Goal: Transaction & Acquisition: Download file/media

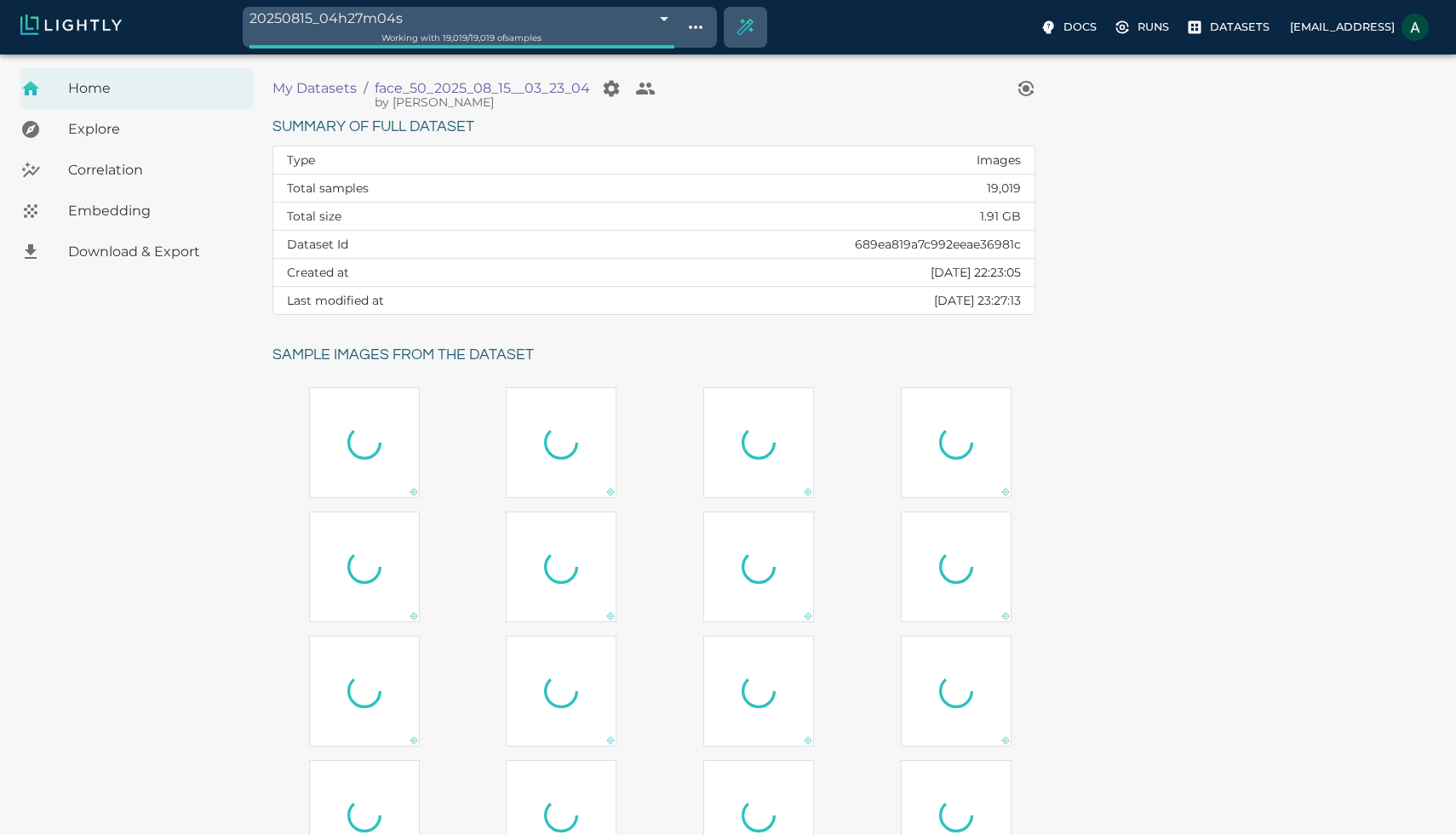
click at [142, 250] on span "Download & Export" at bounding box center [154, 252] width 171 height 21
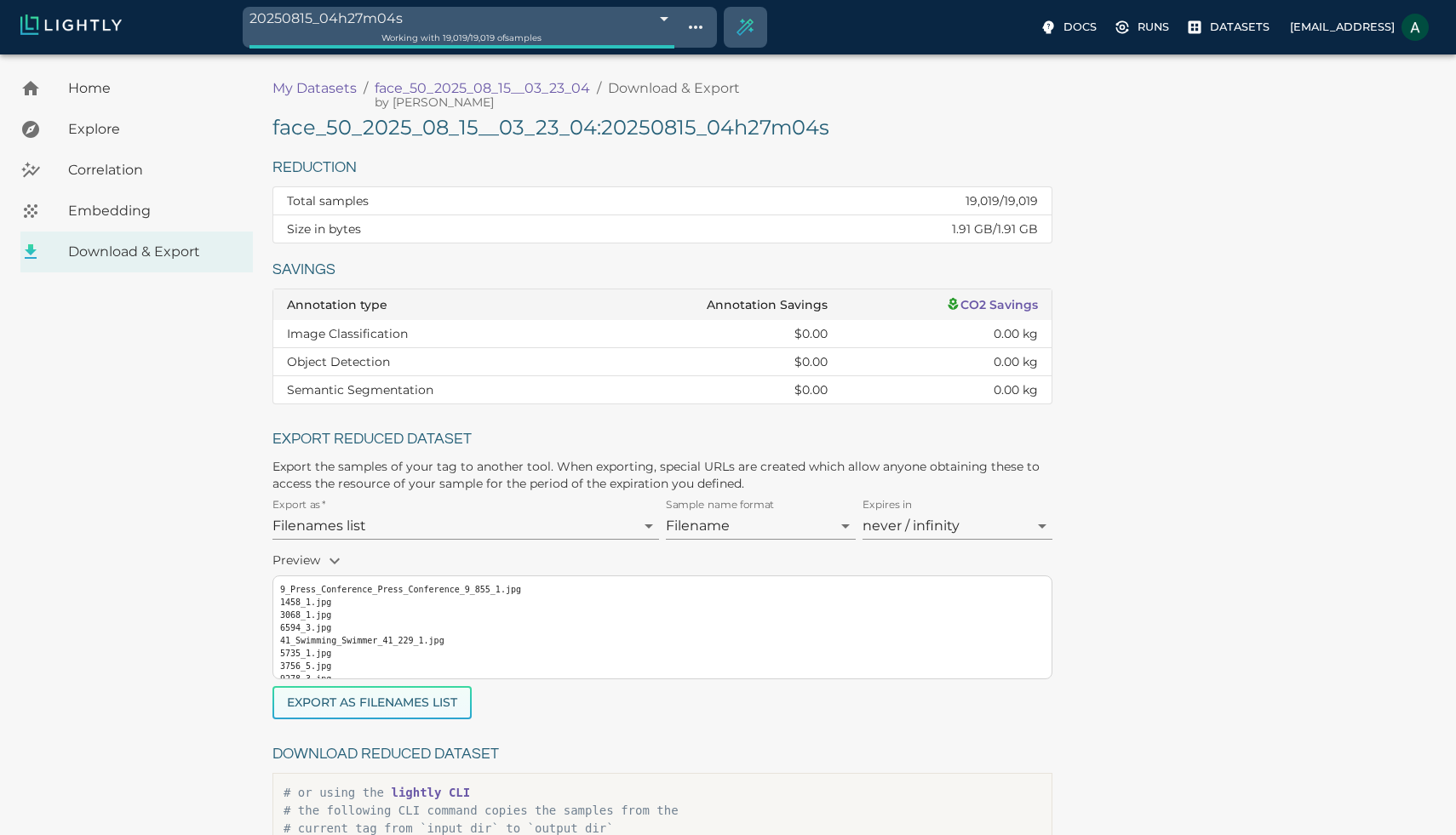
click at [434, 697] on button "Export as Filenames list" at bounding box center [372, 702] width 200 height 33
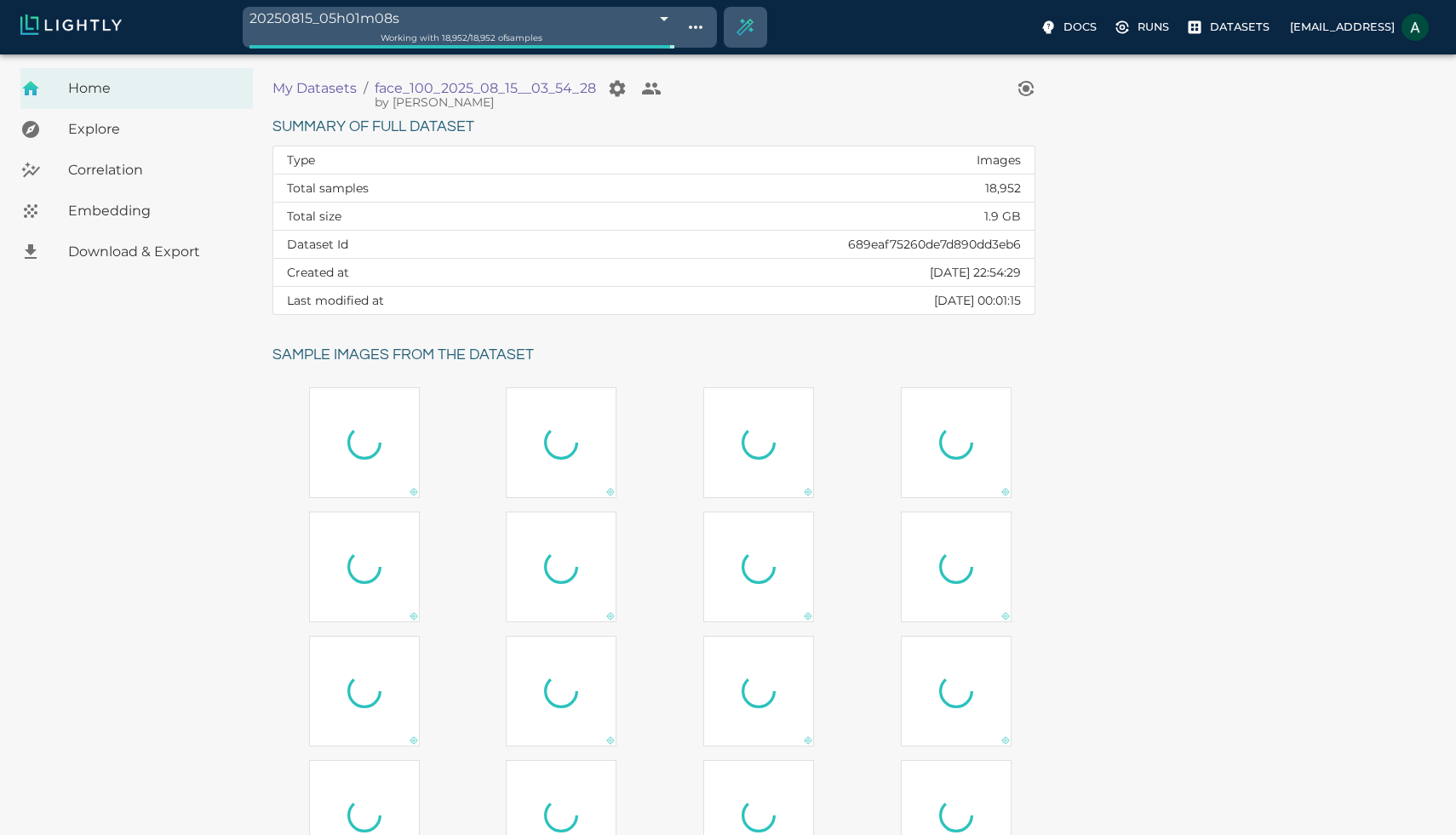
click at [153, 250] on span "Download & Export" at bounding box center [154, 252] width 171 height 21
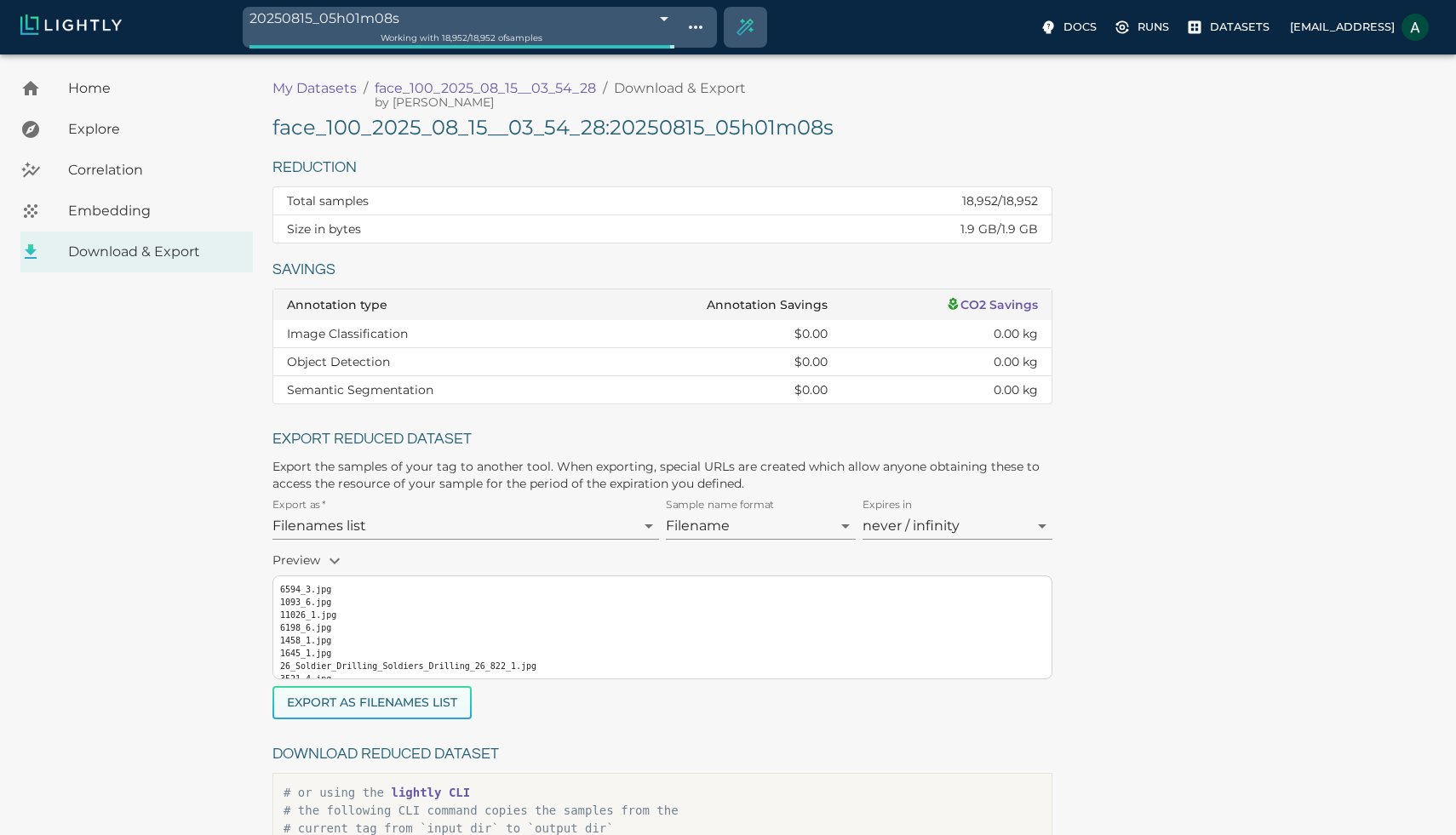
click at [446, 697] on button "Export as Filenames list" at bounding box center [372, 702] width 200 height 33
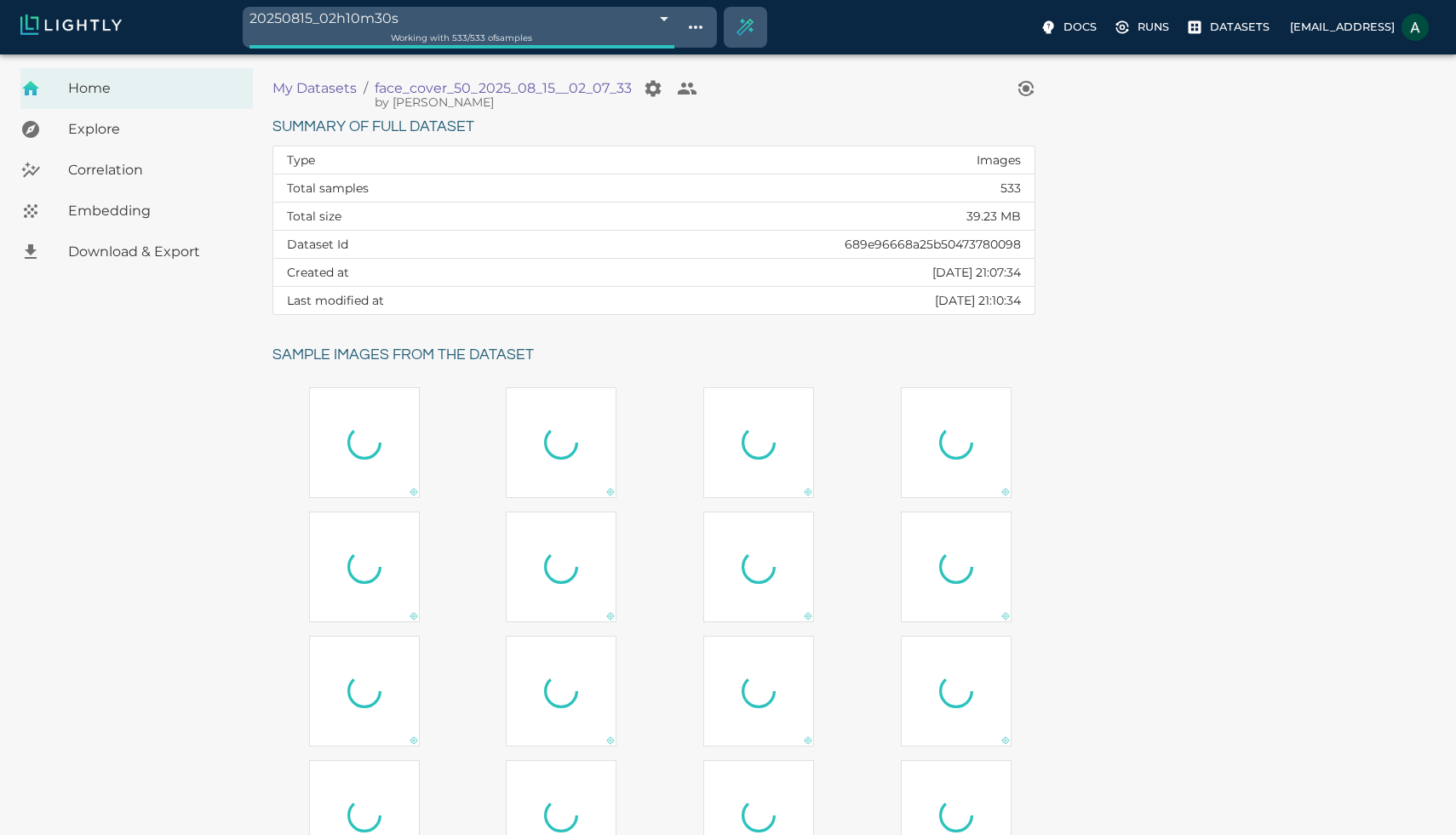
click at [147, 268] on div "Download & Export" at bounding box center [137, 252] width 232 height 41
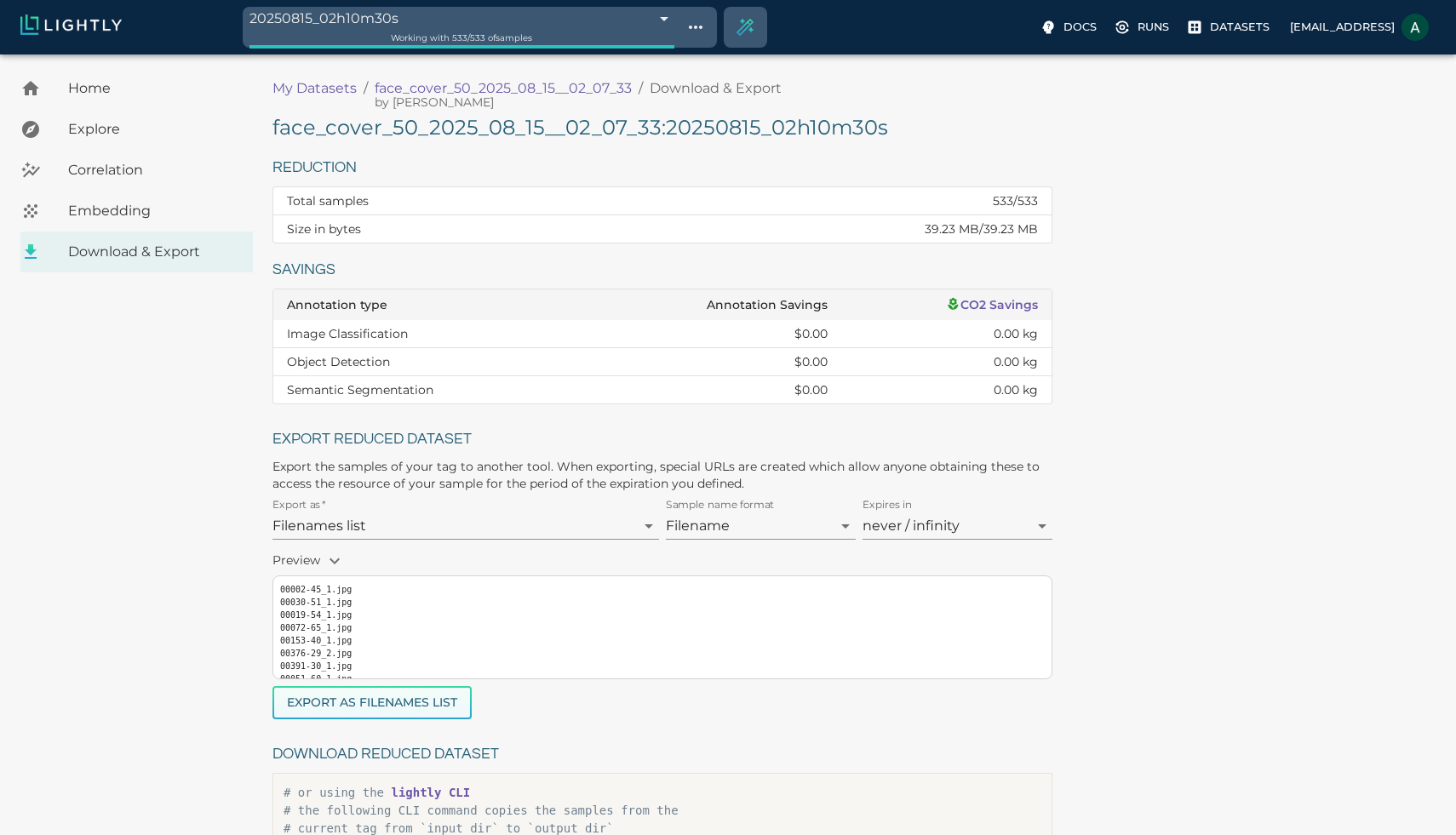
click at [403, 698] on button "Export as Filenames list" at bounding box center [372, 702] width 200 height 33
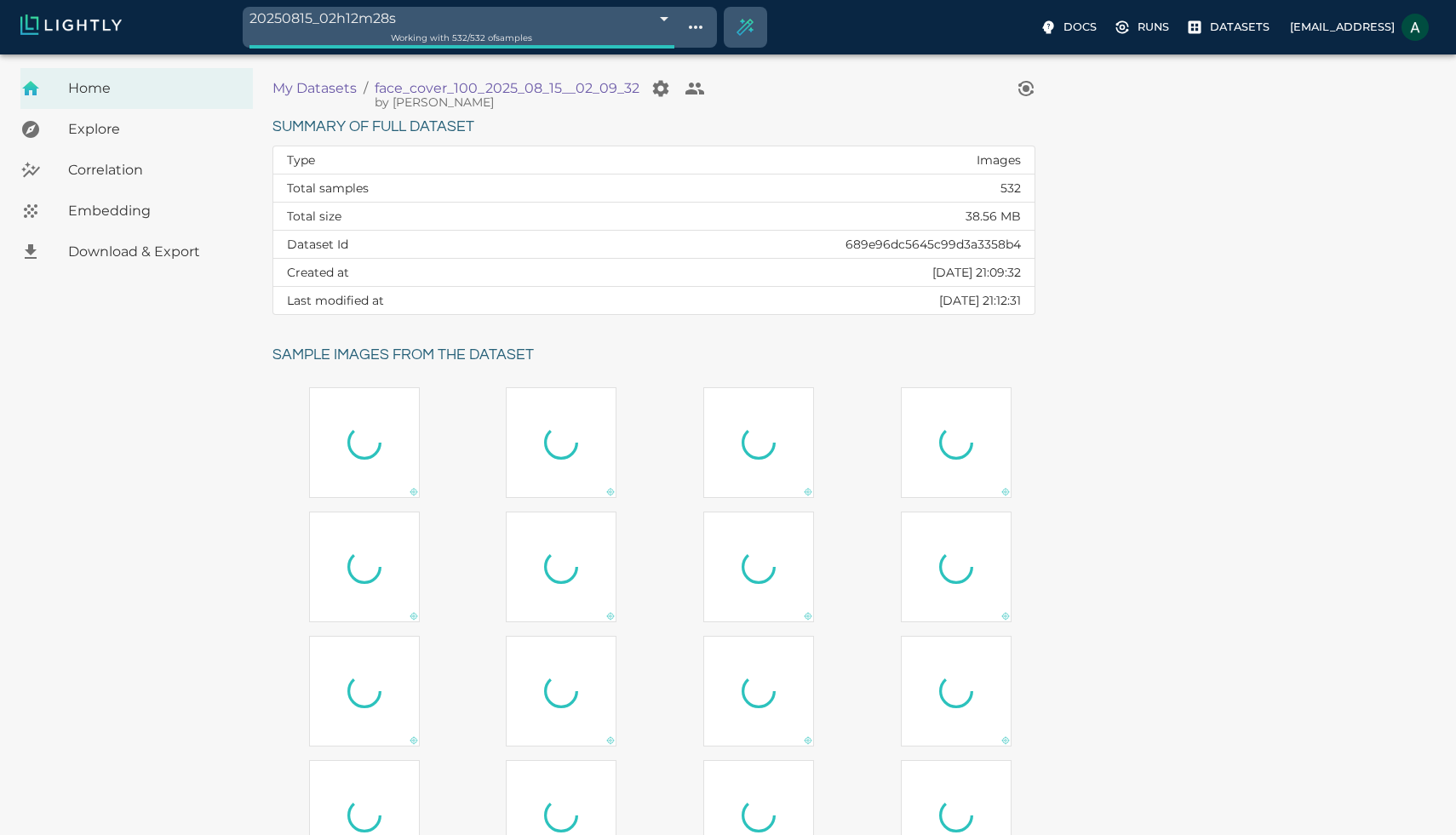
click at [170, 244] on span "Download & Export" at bounding box center [154, 252] width 171 height 21
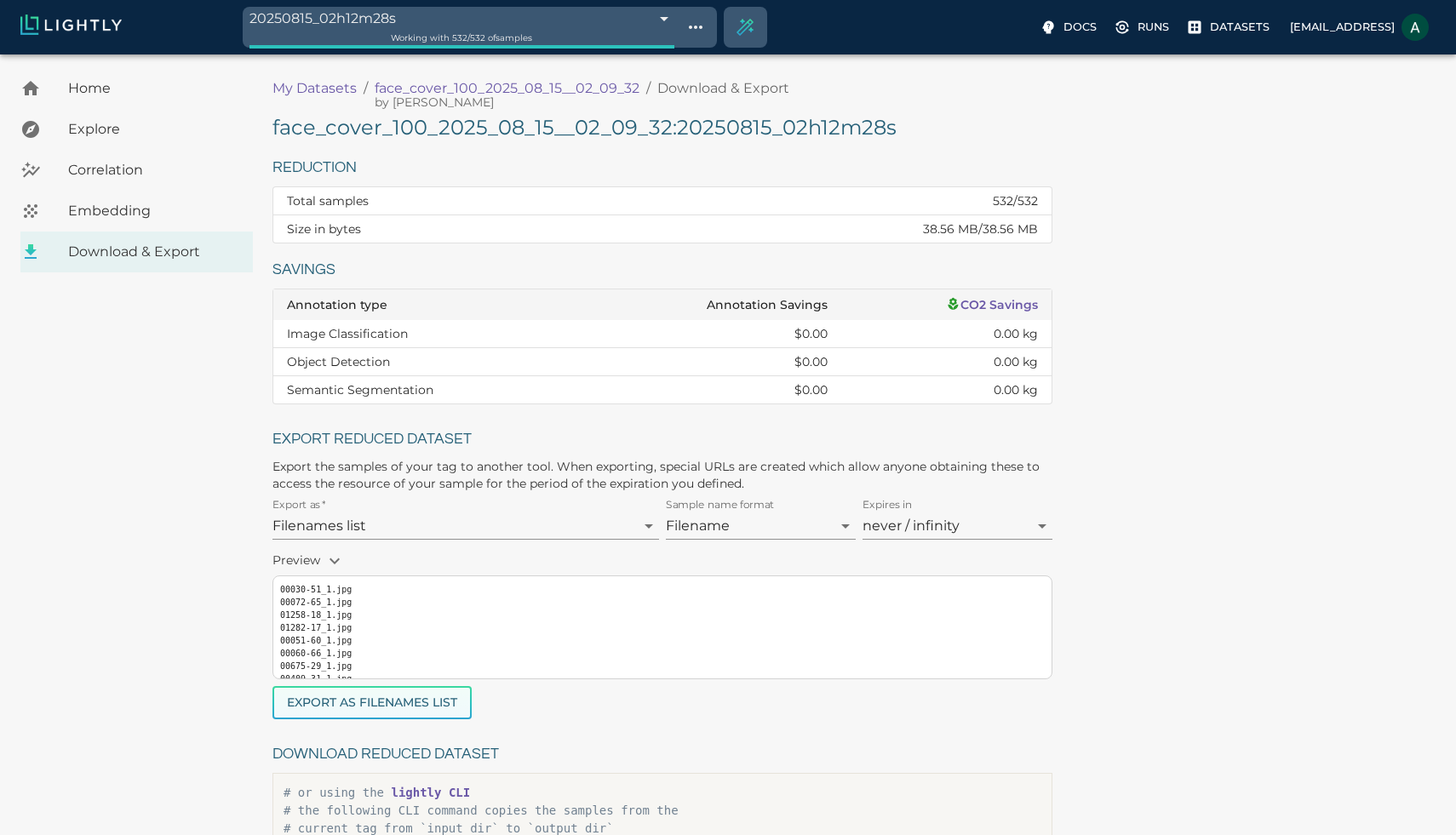
click at [401, 701] on button "Export as Filenames list" at bounding box center [372, 702] width 200 height 33
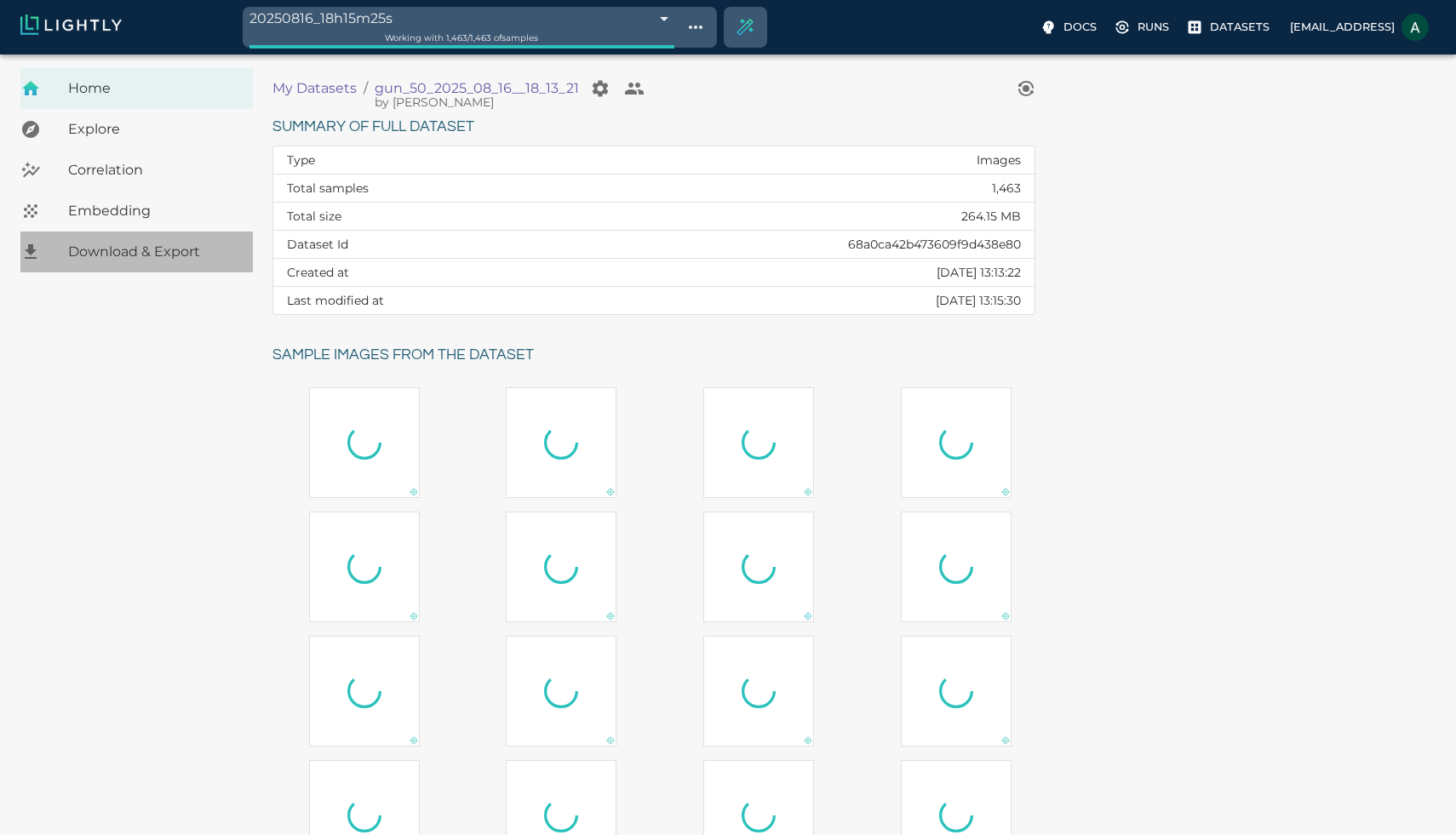
click at [229, 250] on span "Download & Export" at bounding box center [154, 252] width 171 height 21
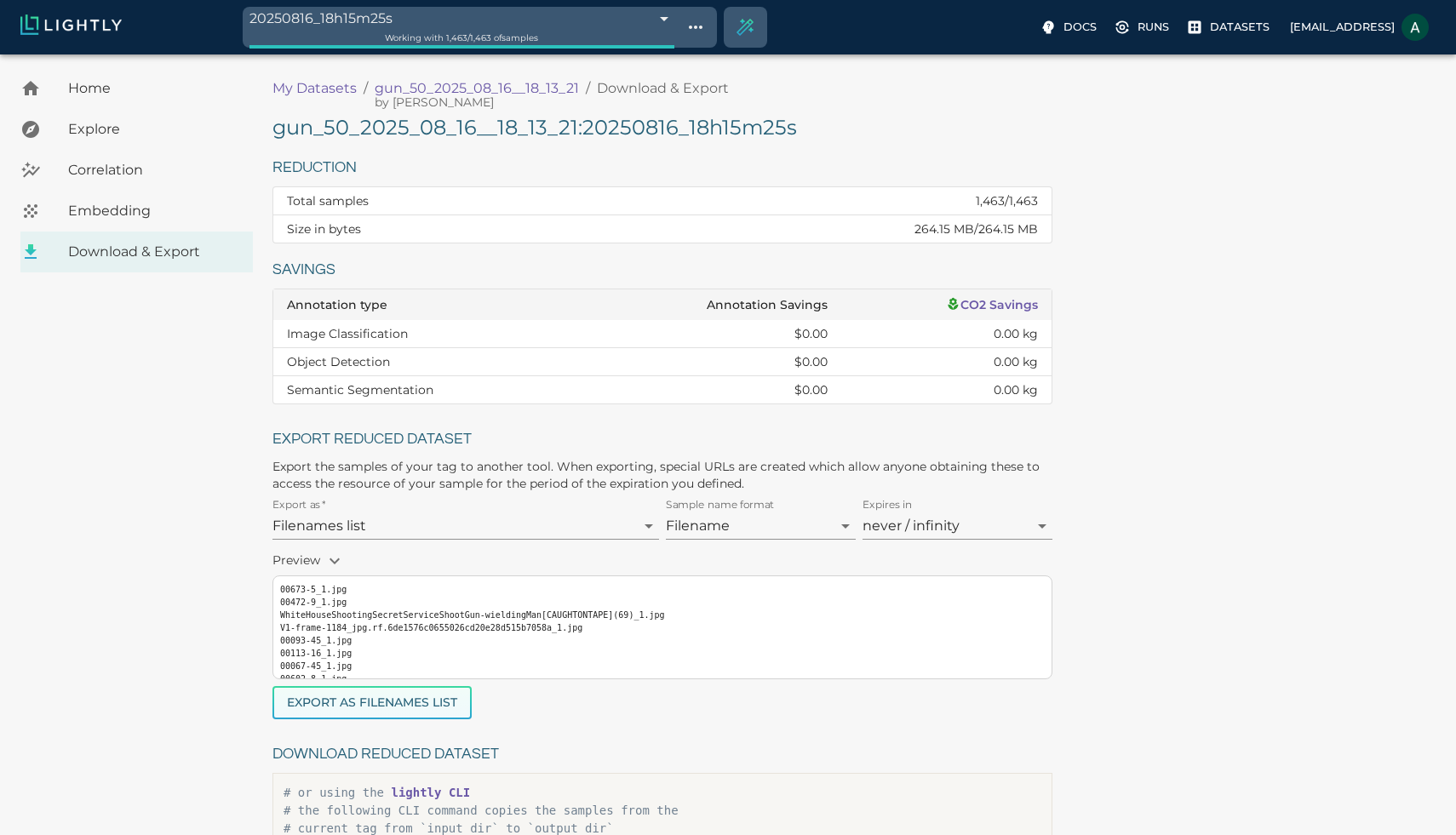
click at [441, 698] on button "Export as Filenames list" at bounding box center [372, 702] width 200 height 33
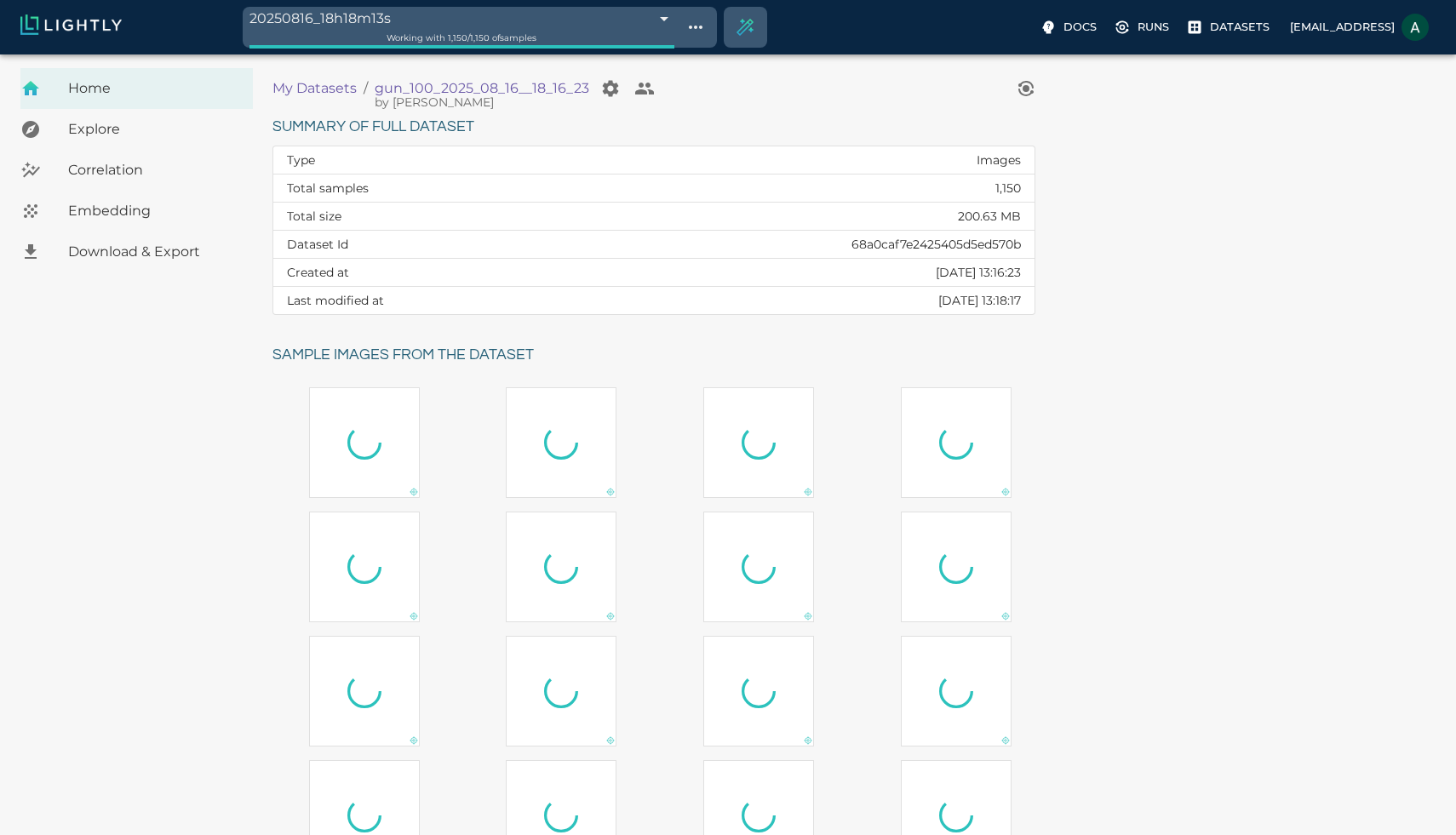
click at [185, 254] on span "Download & Export" at bounding box center [154, 252] width 171 height 21
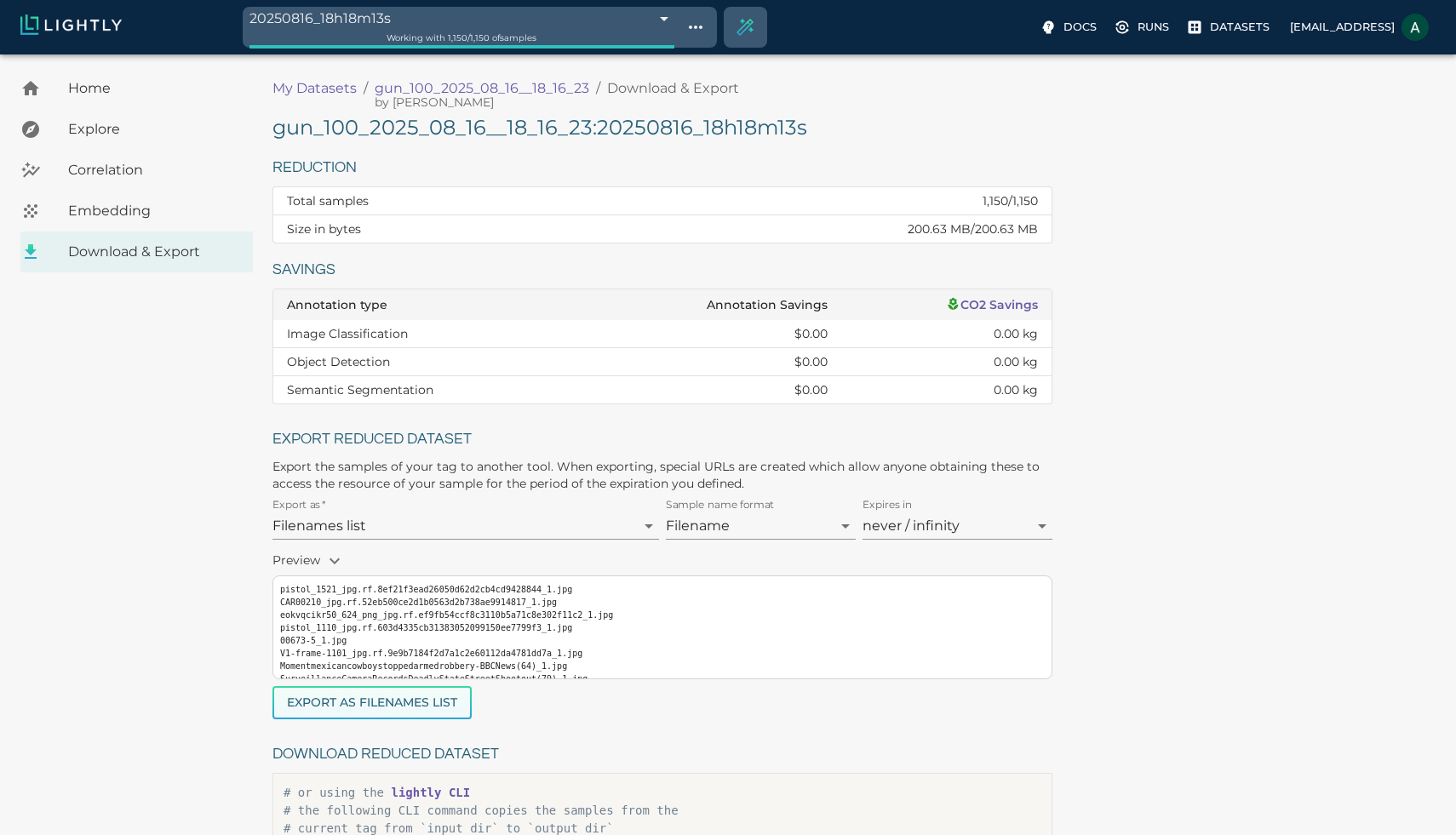
click at [435, 694] on button "Export as Filenames list" at bounding box center [372, 702] width 200 height 33
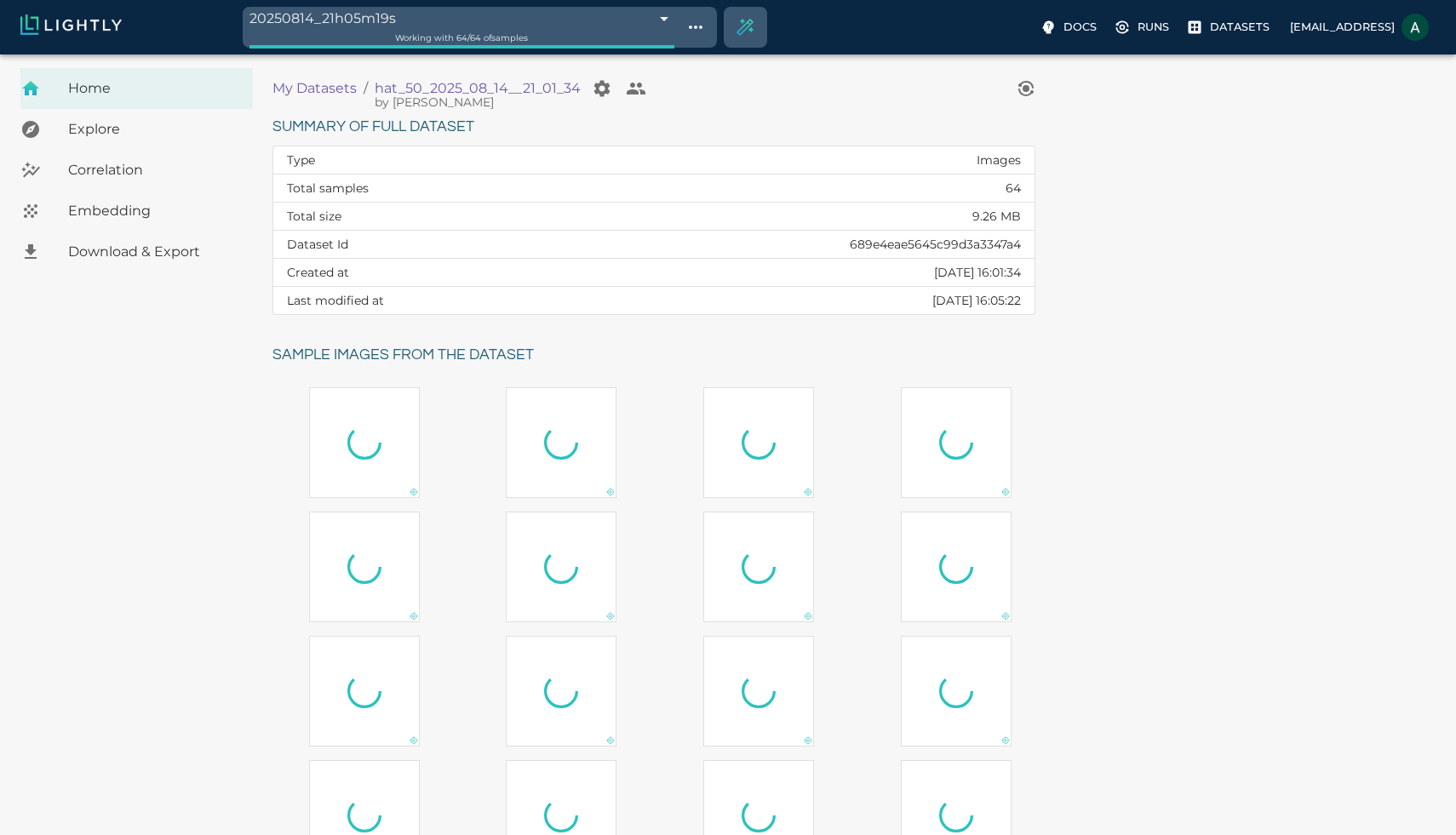
click at [199, 258] on span "Download & Export" at bounding box center [154, 252] width 171 height 21
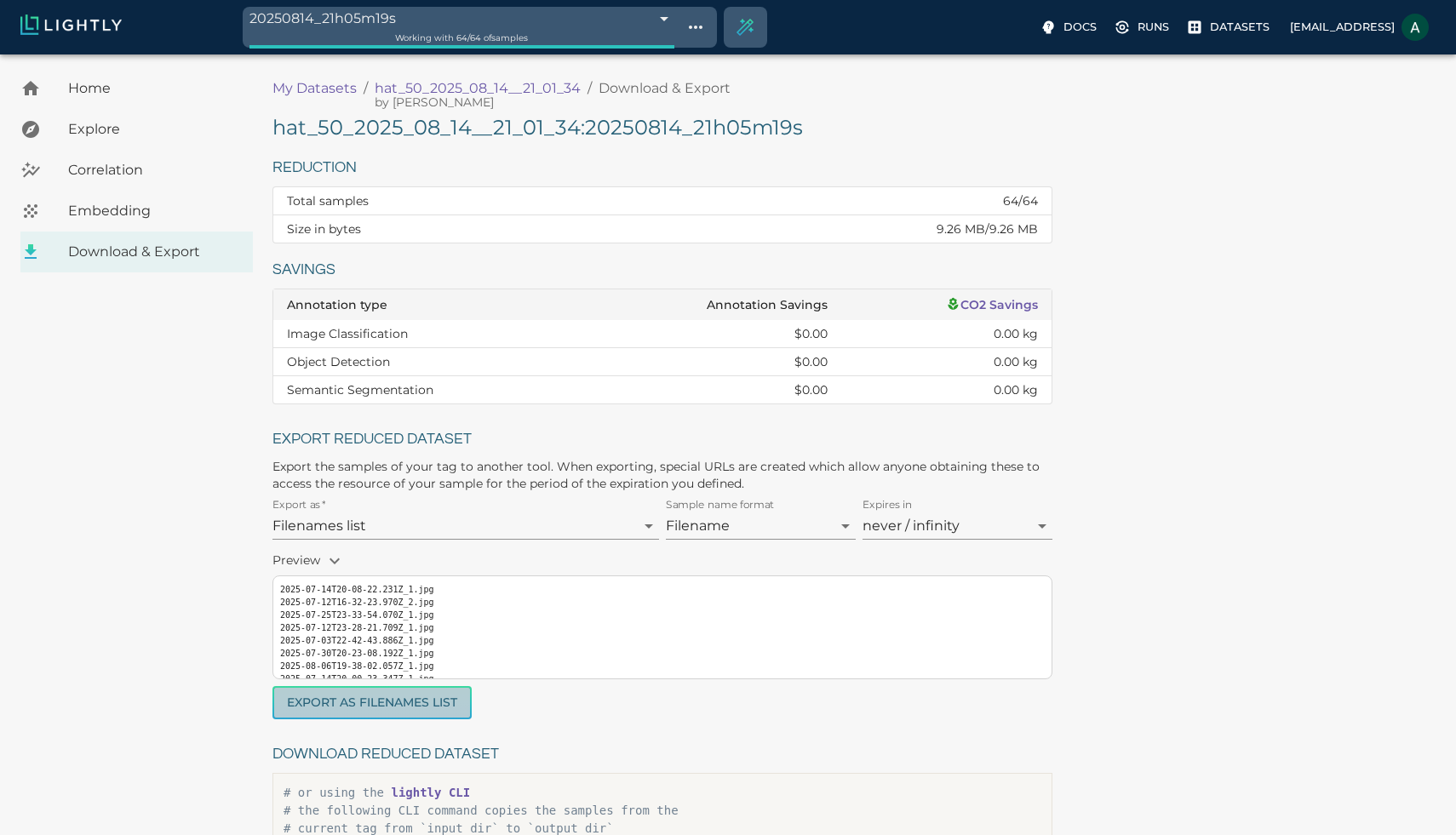
click at [431, 693] on button "Export as Filenames list" at bounding box center [372, 702] width 200 height 33
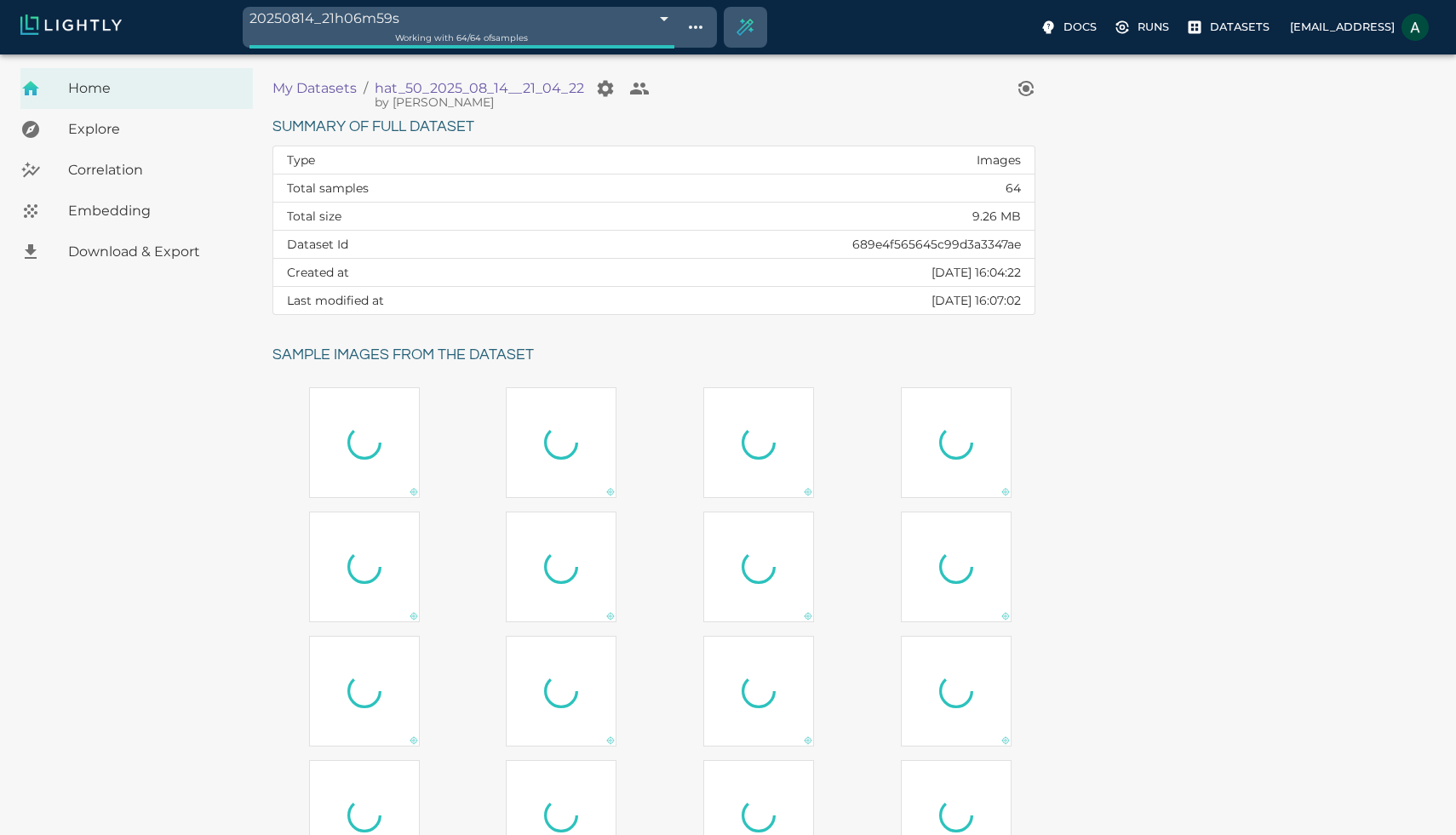
click at [156, 247] on span "Download & Export" at bounding box center [154, 252] width 171 height 21
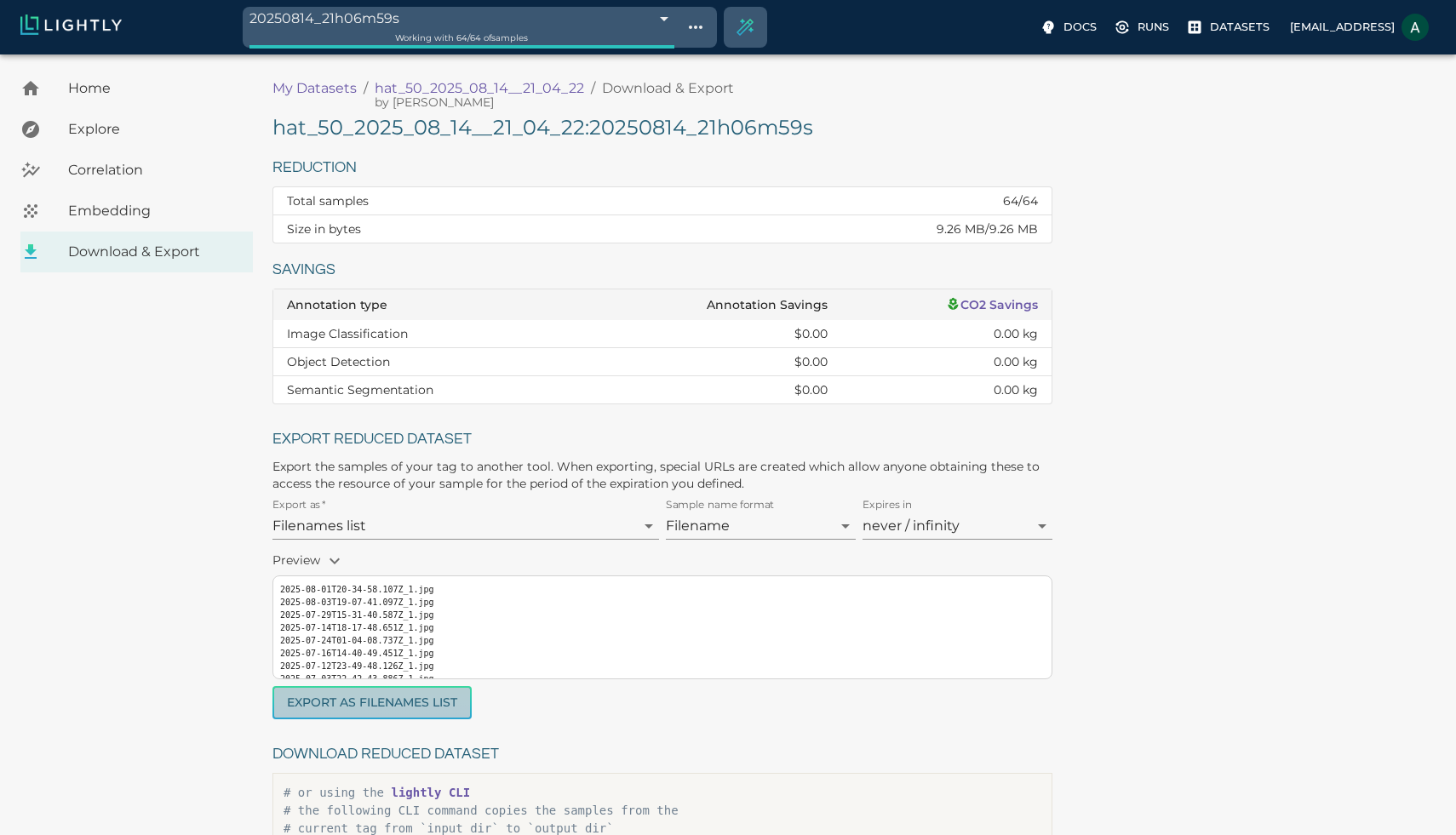
click at [418, 701] on button "Export as Filenames list" at bounding box center [372, 702] width 200 height 33
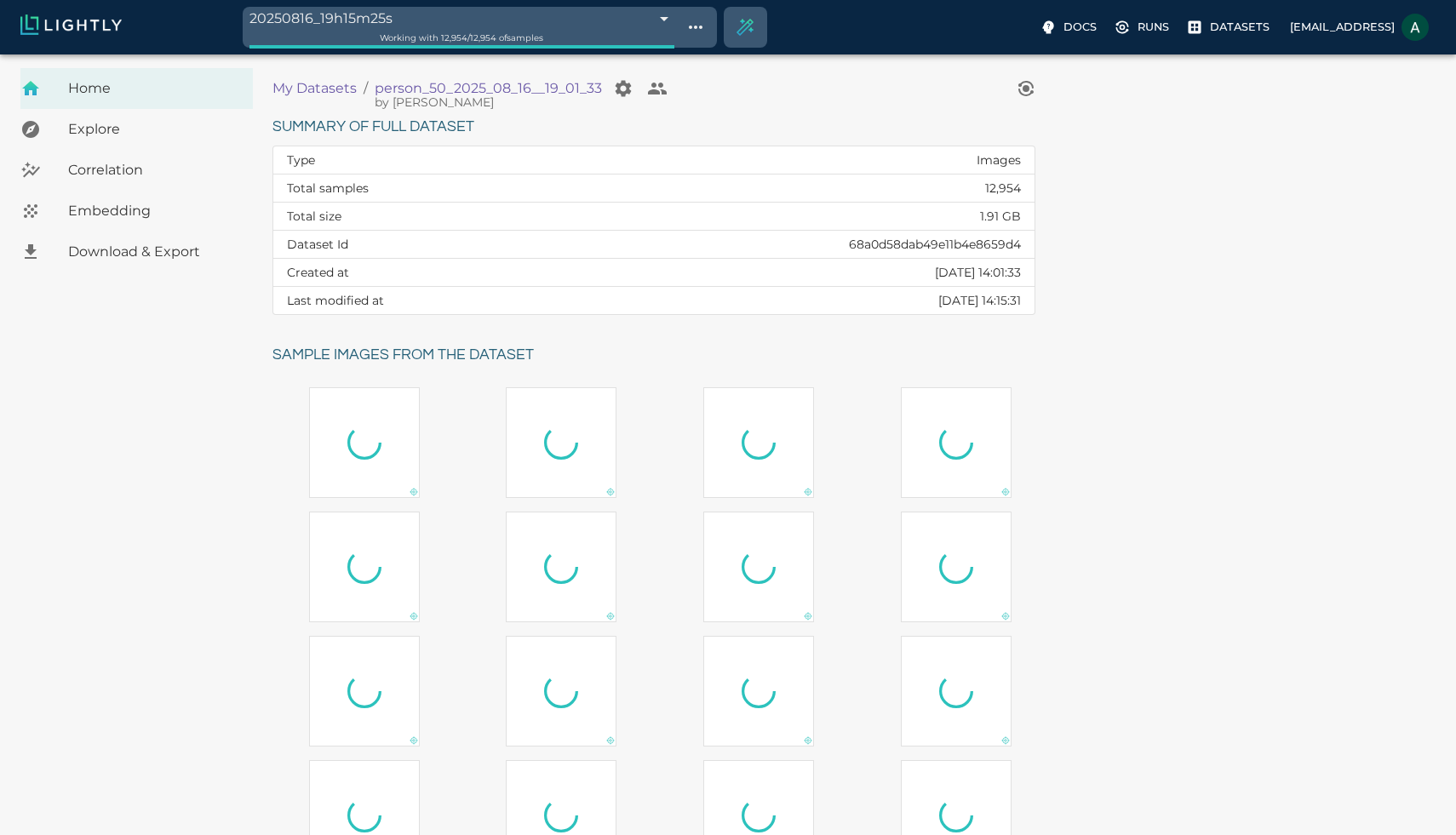
click at [156, 247] on span "Download & Export" at bounding box center [154, 252] width 171 height 21
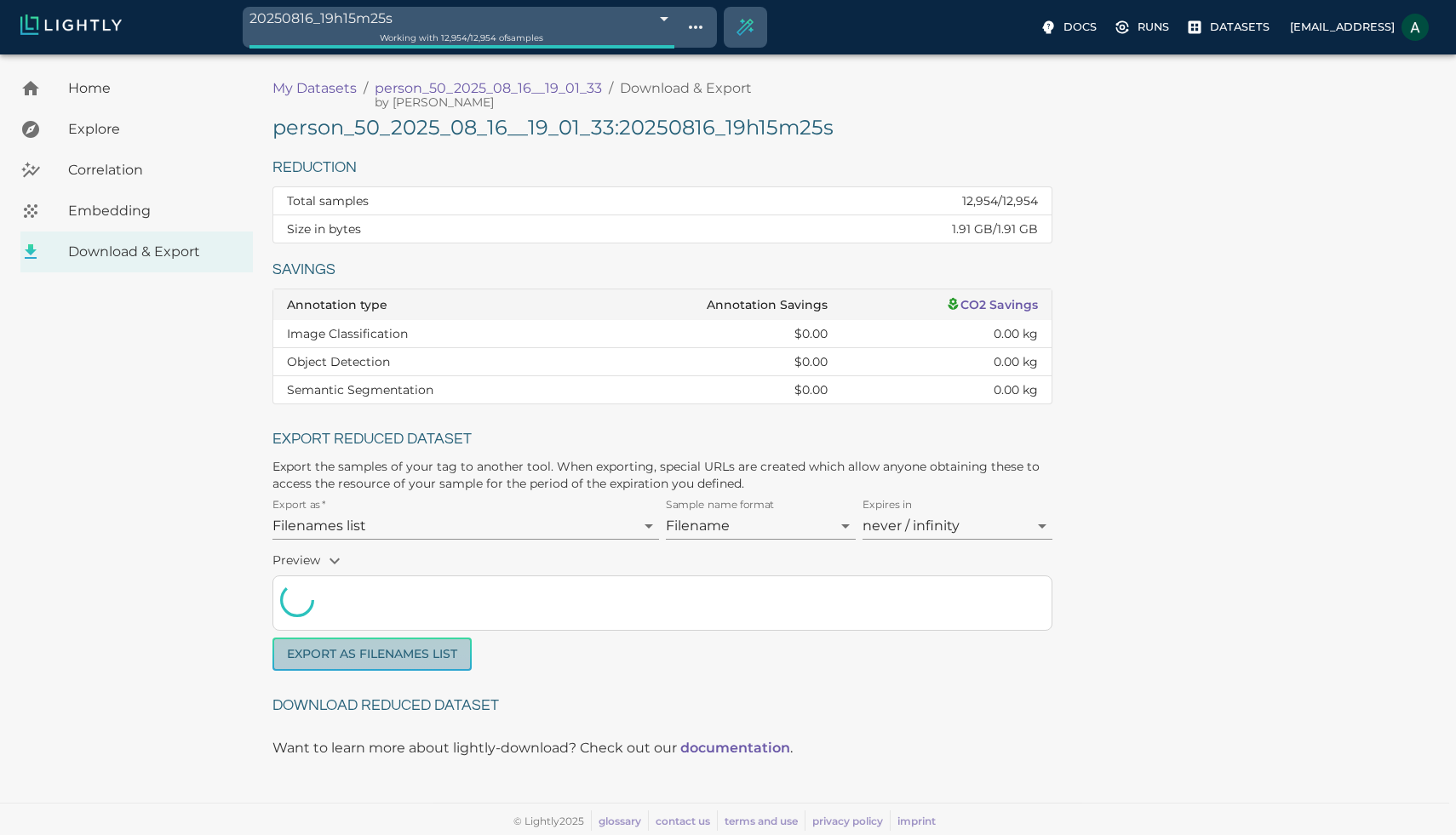
click at [404, 663] on button "Export as Filenames list" at bounding box center [372, 654] width 200 height 33
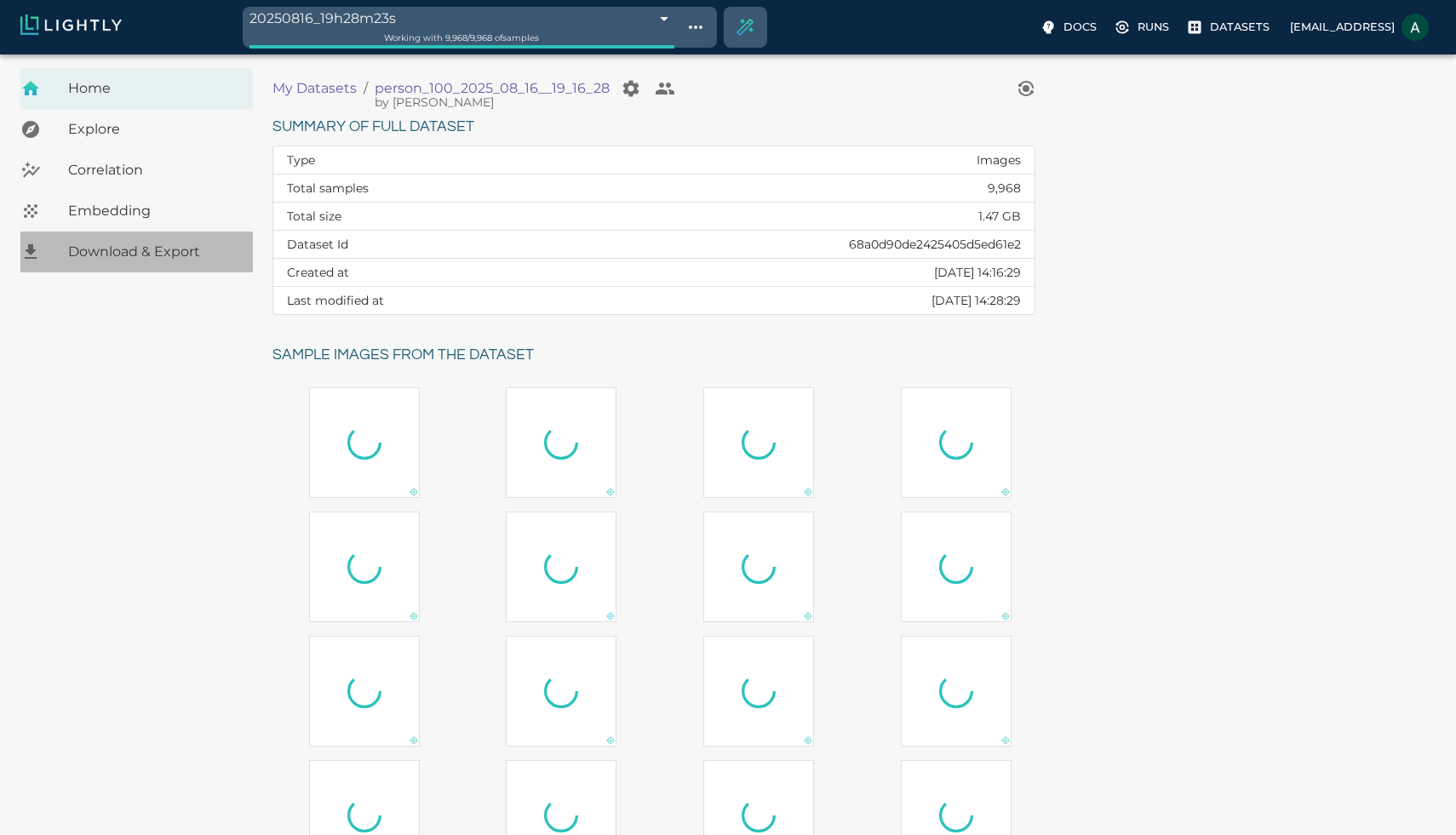
click at [169, 265] on div "Download & Export" at bounding box center [137, 252] width 232 height 41
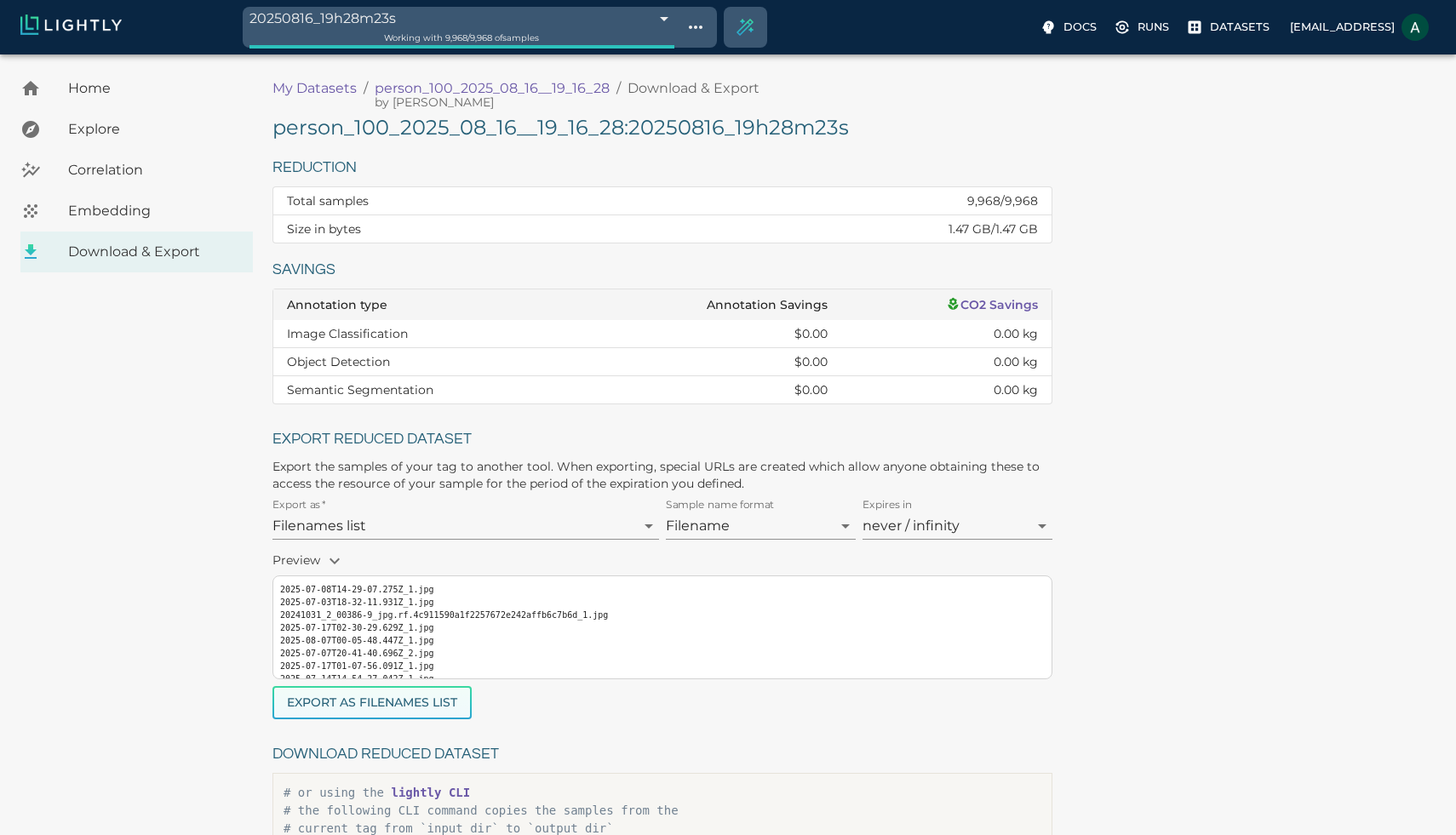
click at [421, 700] on button "Export as Filenames list" at bounding box center [372, 702] width 200 height 33
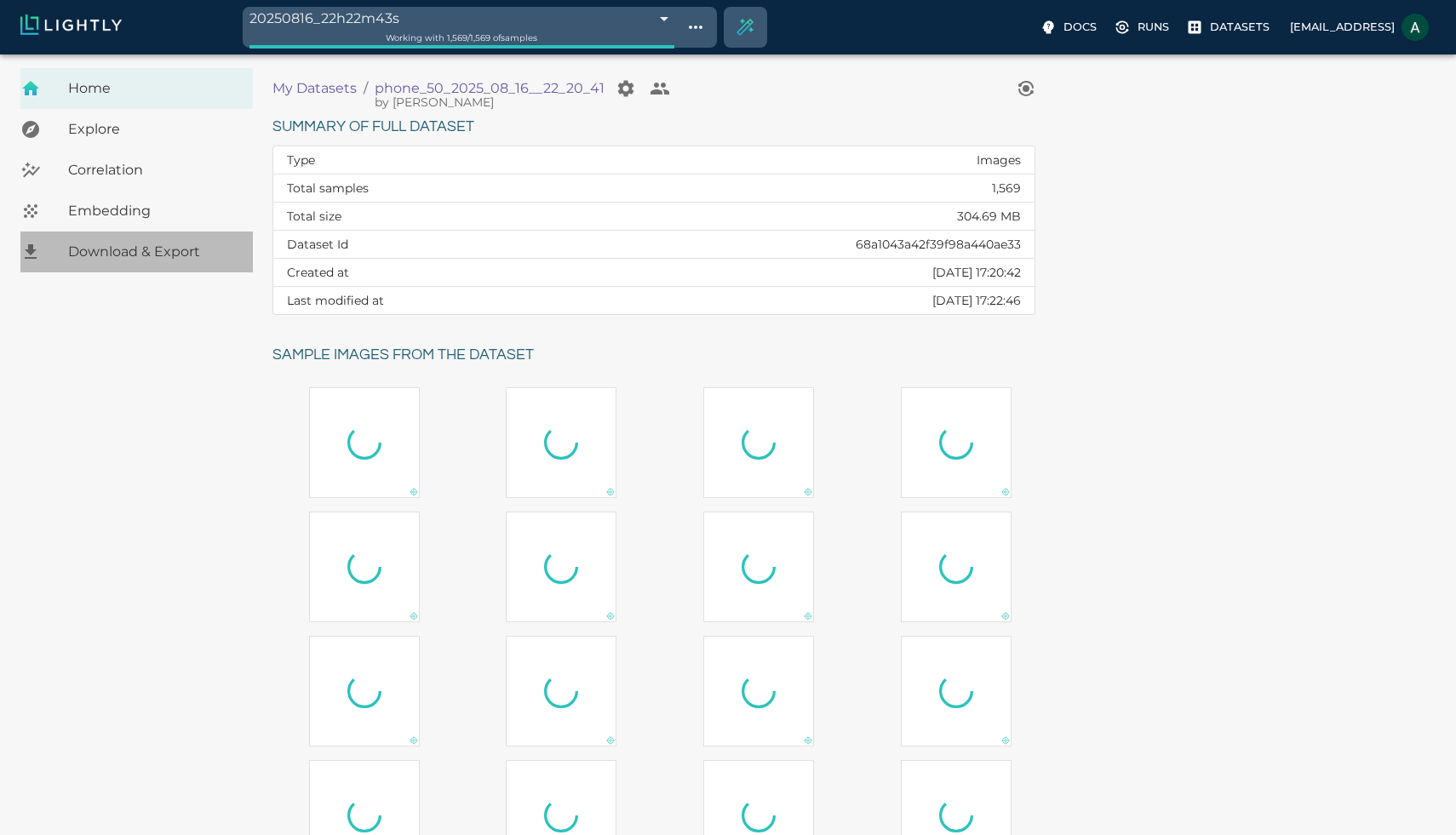
click at [160, 257] on span "Download & Export" at bounding box center [154, 252] width 171 height 21
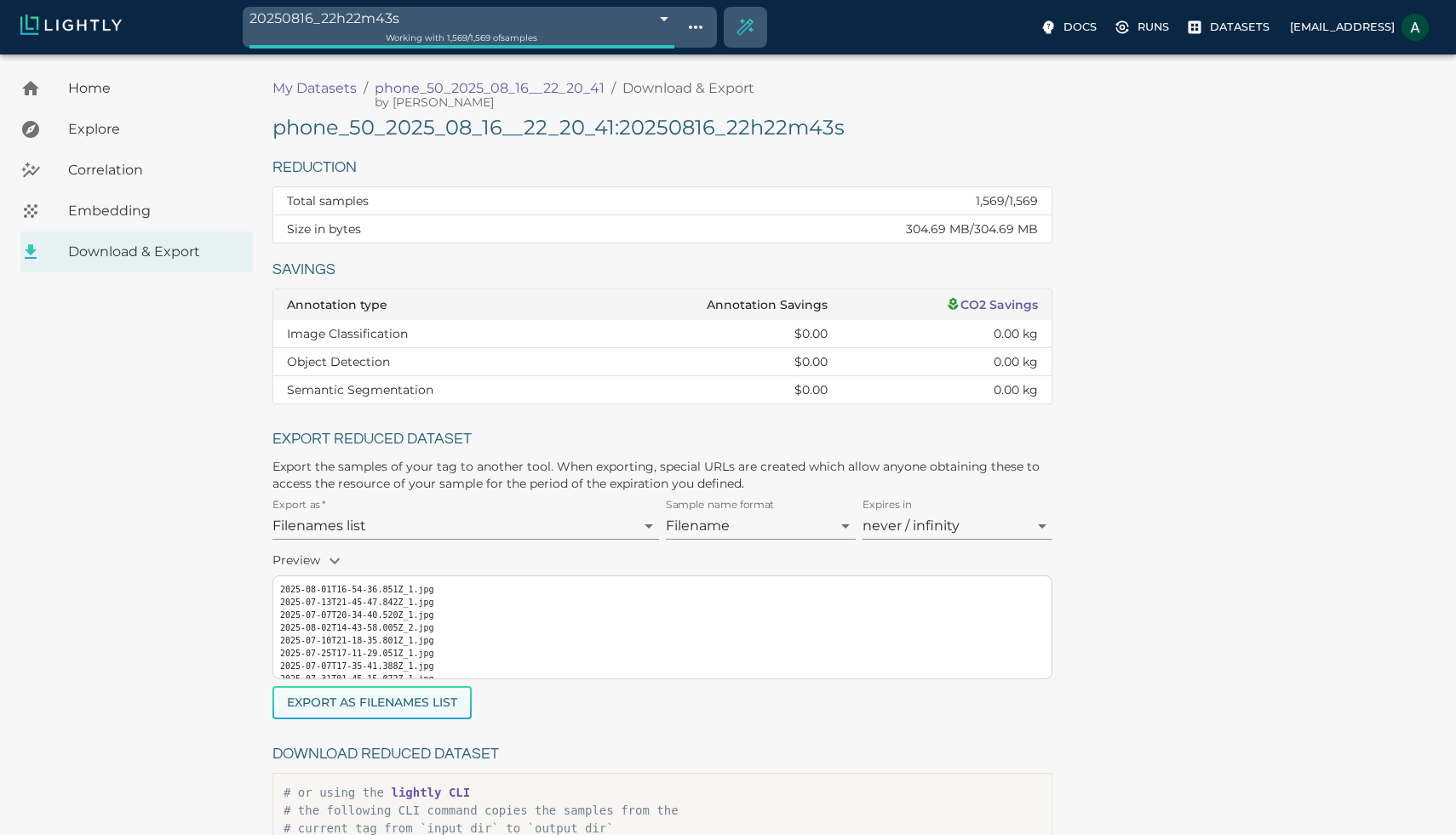
click at [434, 693] on button "Export as Filenames list" at bounding box center [372, 702] width 200 height 33
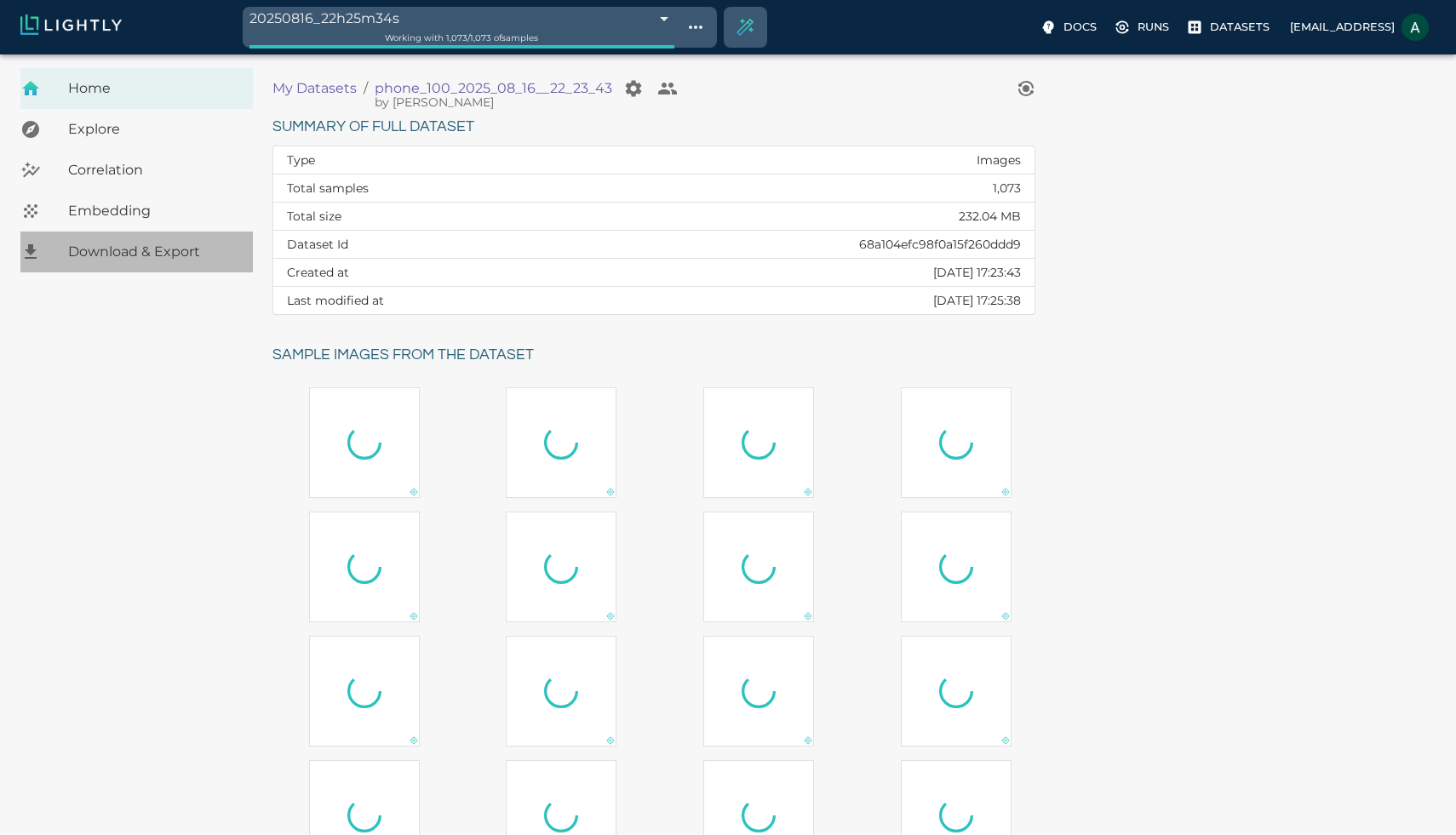
click at [156, 247] on span "Download & Export" at bounding box center [154, 252] width 171 height 21
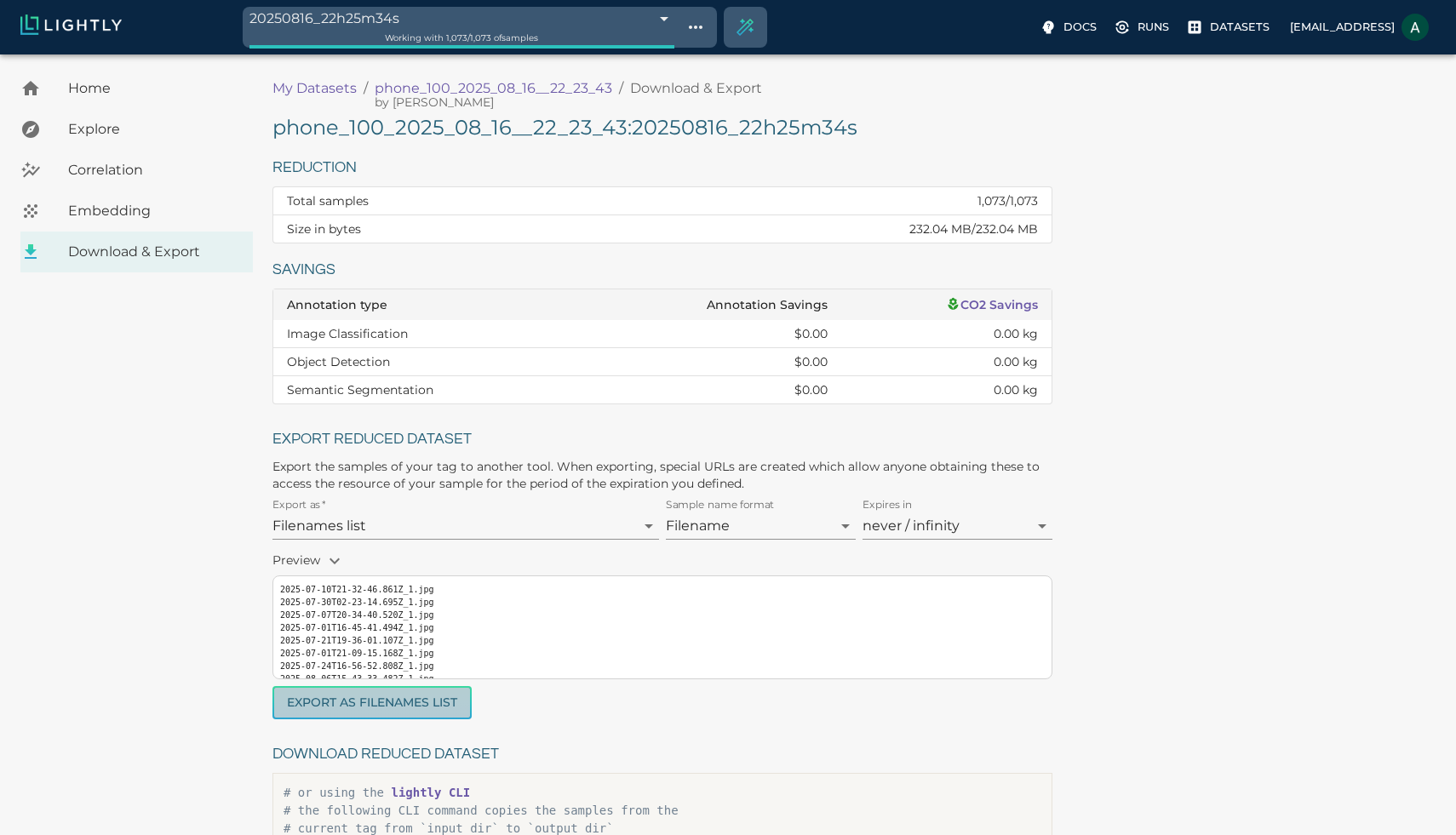
click at [422, 691] on button "Export as Filenames list" at bounding box center [372, 702] width 200 height 33
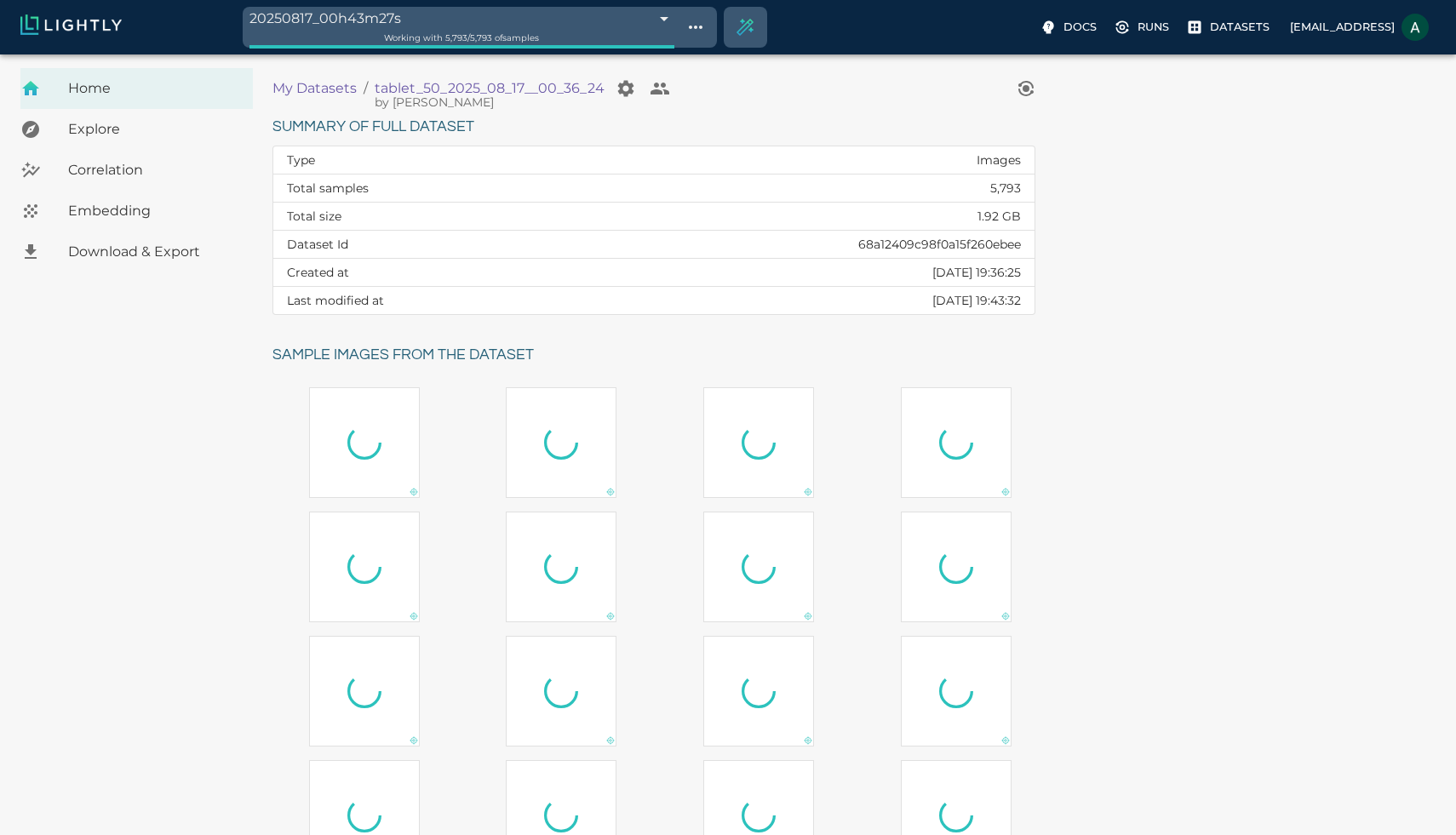
click at [172, 257] on span "Download & Export" at bounding box center [154, 252] width 171 height 21
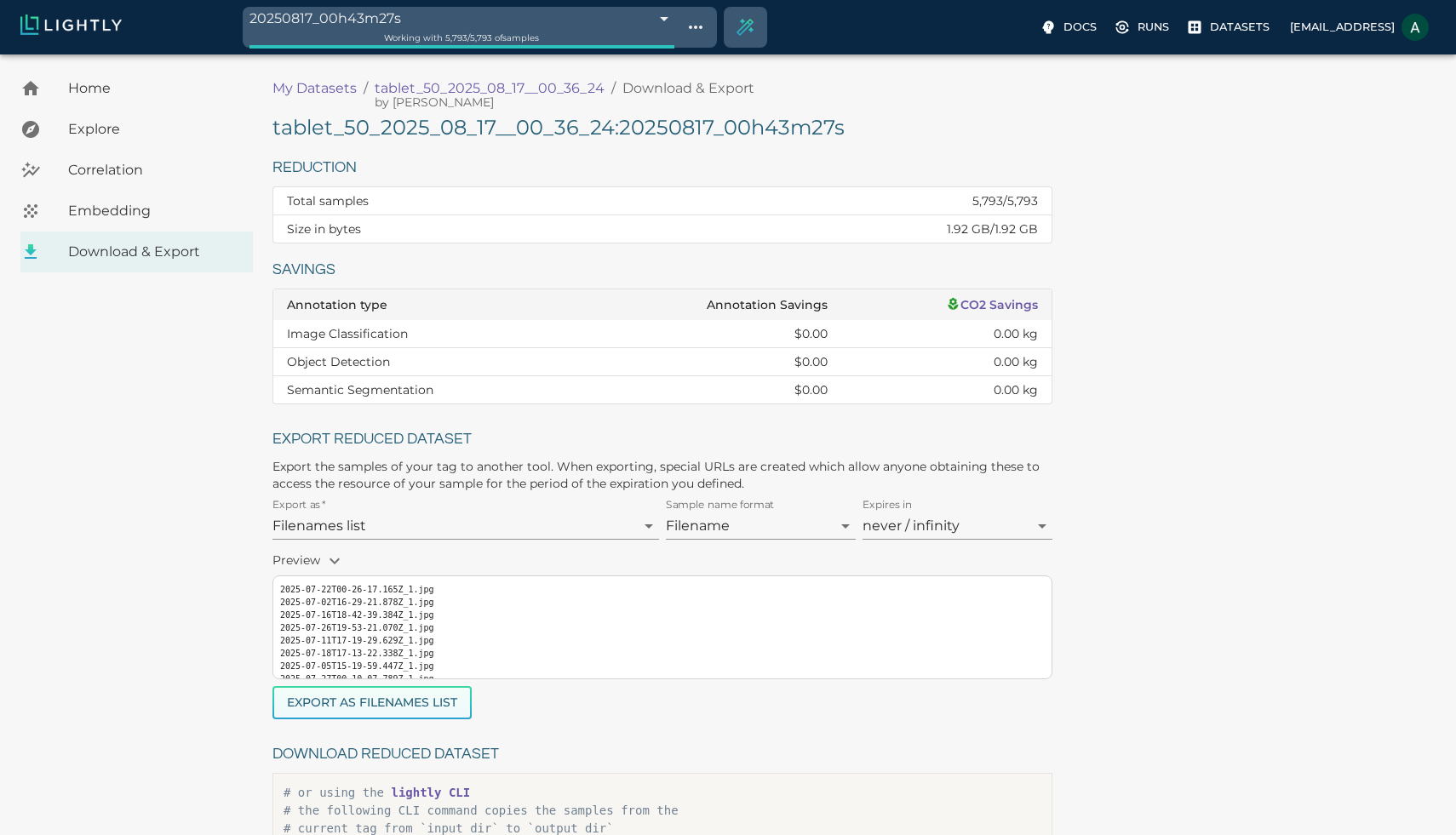
click at [381, 693] on button "Export as Filenames list" at bounding box center [372, 702] width 200 height 33
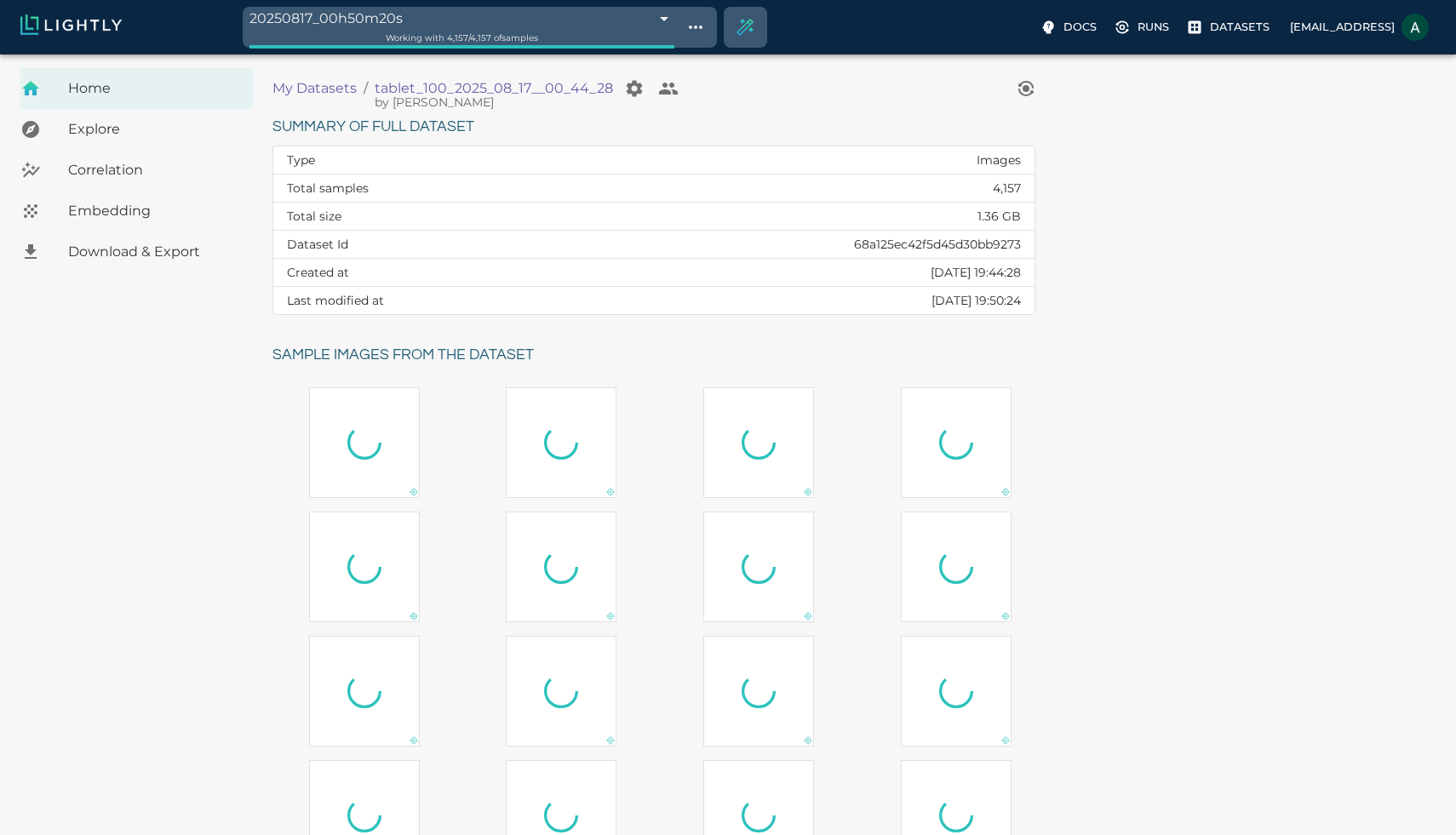
click at [190, 381] on div "Home Explore Correlation Embedding Download & Export" at bounding box center [136, 517] width 273 height 898
click at [193, 240] on div "Download & Export" at bounding box center [137, 252] width 232 height 41
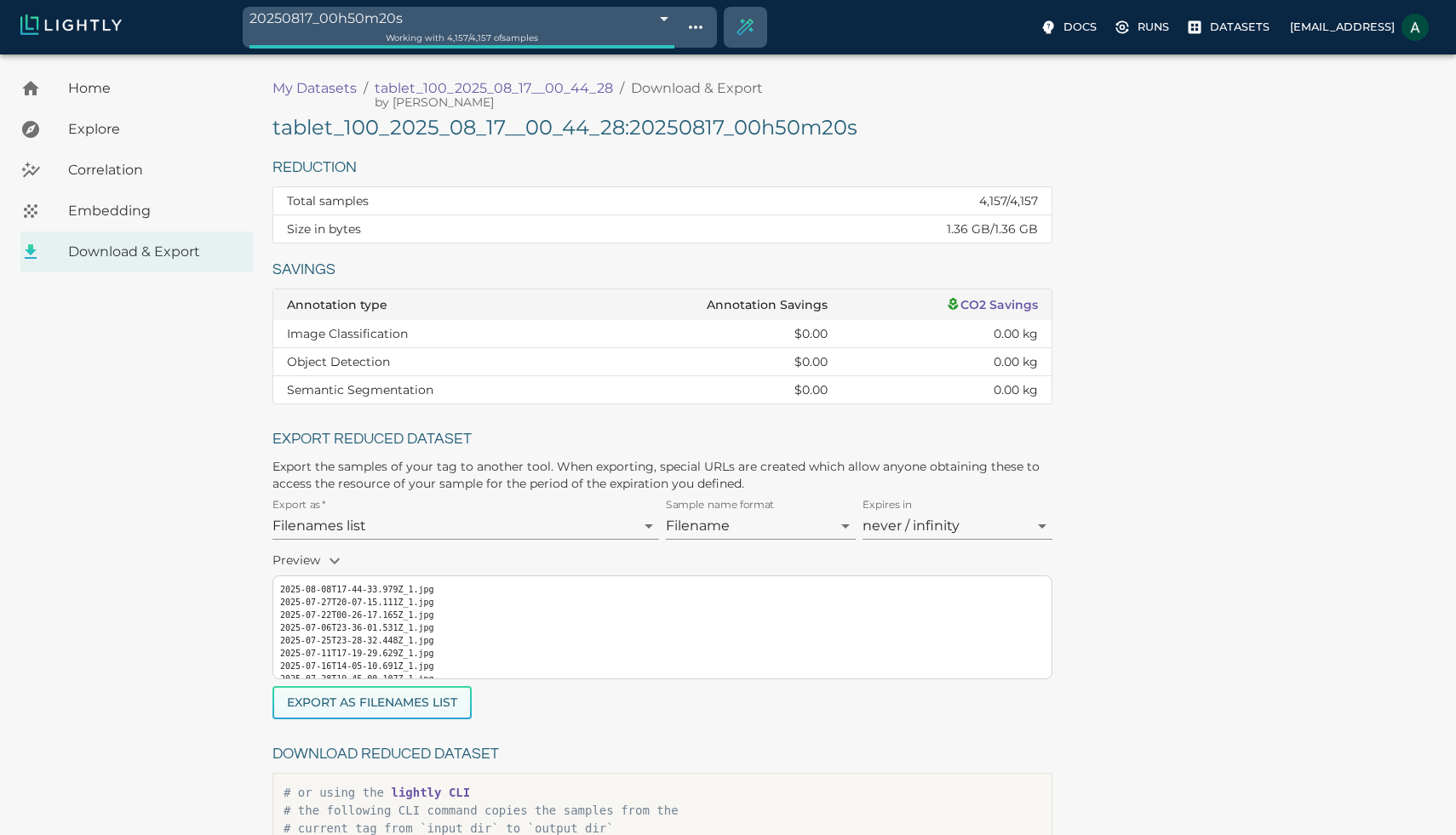
click at [403, 694] on button "Export as Filenames list" at bounding box center [372, 702] width 200 height 33
